Goal: Check status: Check status

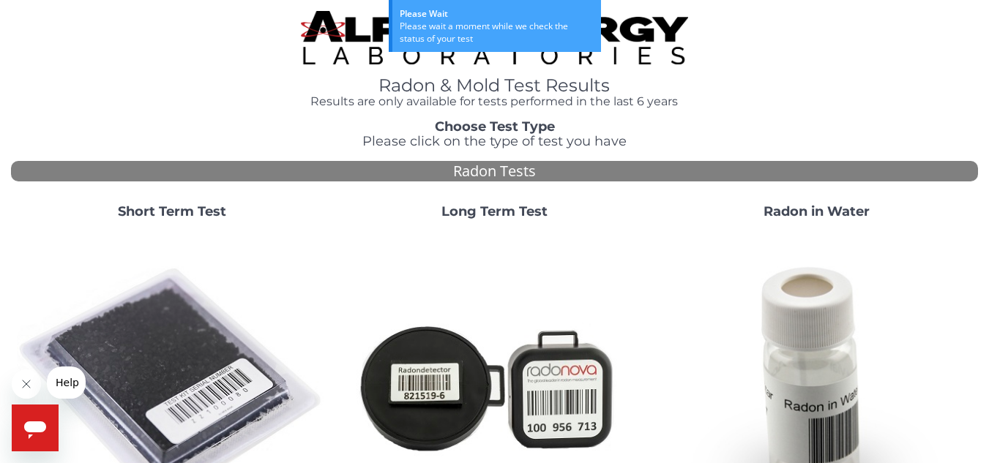
click at [504, 207] on strong "Long Term Test" at bounding box center [494, 212] width 106 height 16
